Goal: Transaction & Acquisition: Purchase product/service

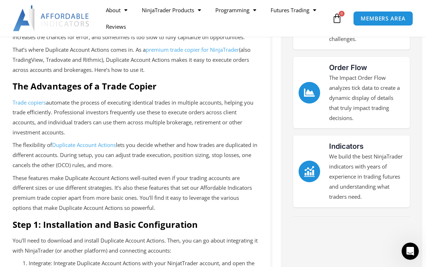
scroll to position [215, 0]
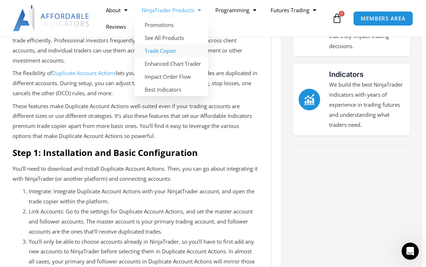
click at [179, 51] on link "Trade Copier" at bounding box center [172, 50] width 74 height 13
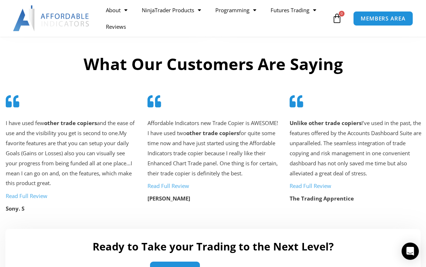
scroll to position [1686, 0]
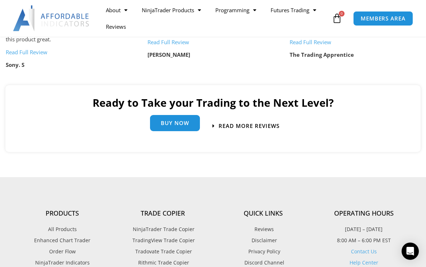
click at [171, 132] on div "Buy Now" at bounding box center [175, 126] width 50 height 16
click at [177, 126] on span "Buy Now" at bounding box center [175, 123] width 28 height 5
